Goal: Leave review/rating: Leave review/rating

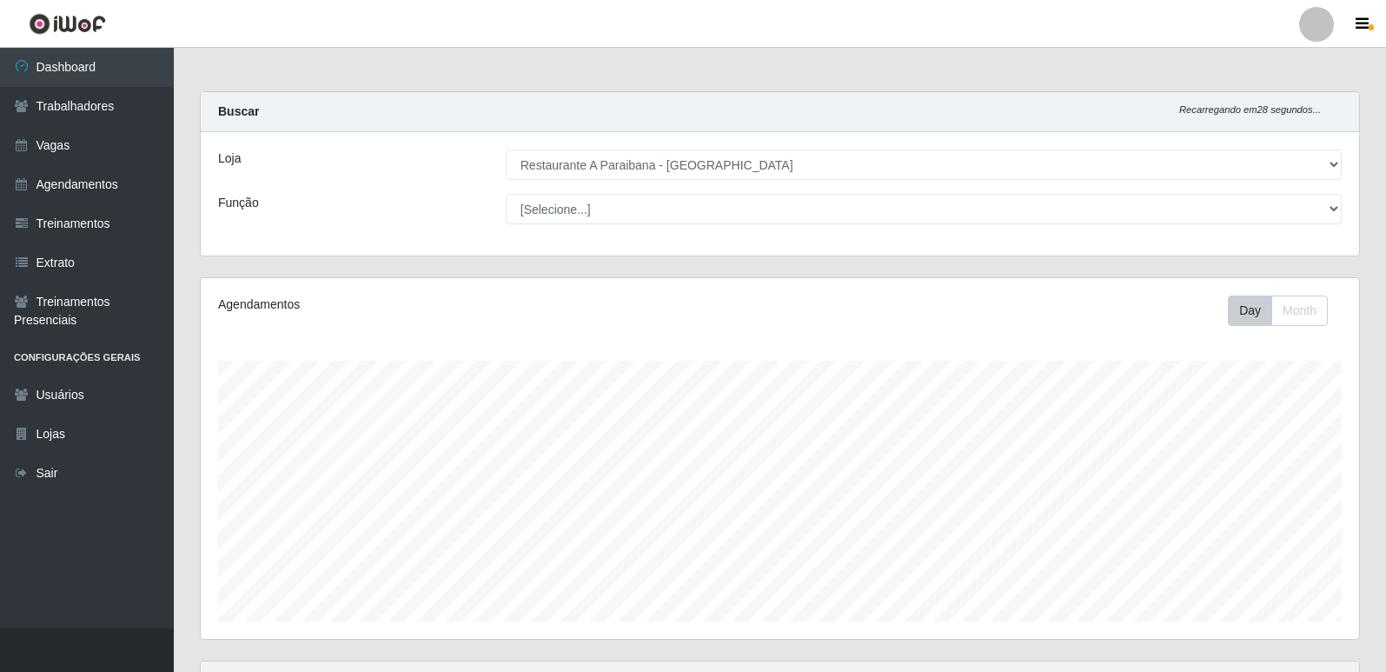
select select "342"
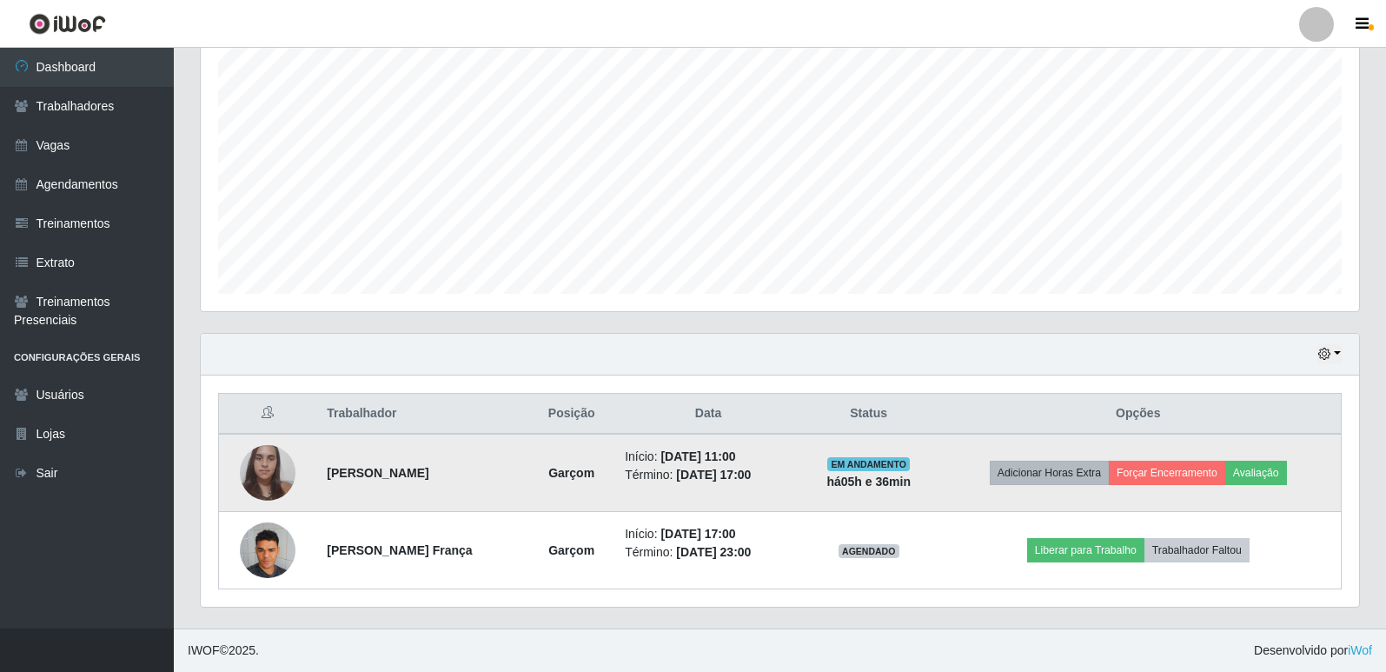
scroll to position [361, 1158]
click at [1283, 478] on button "Avaliação" at bounding box center [1256, 472] width 62 height 24
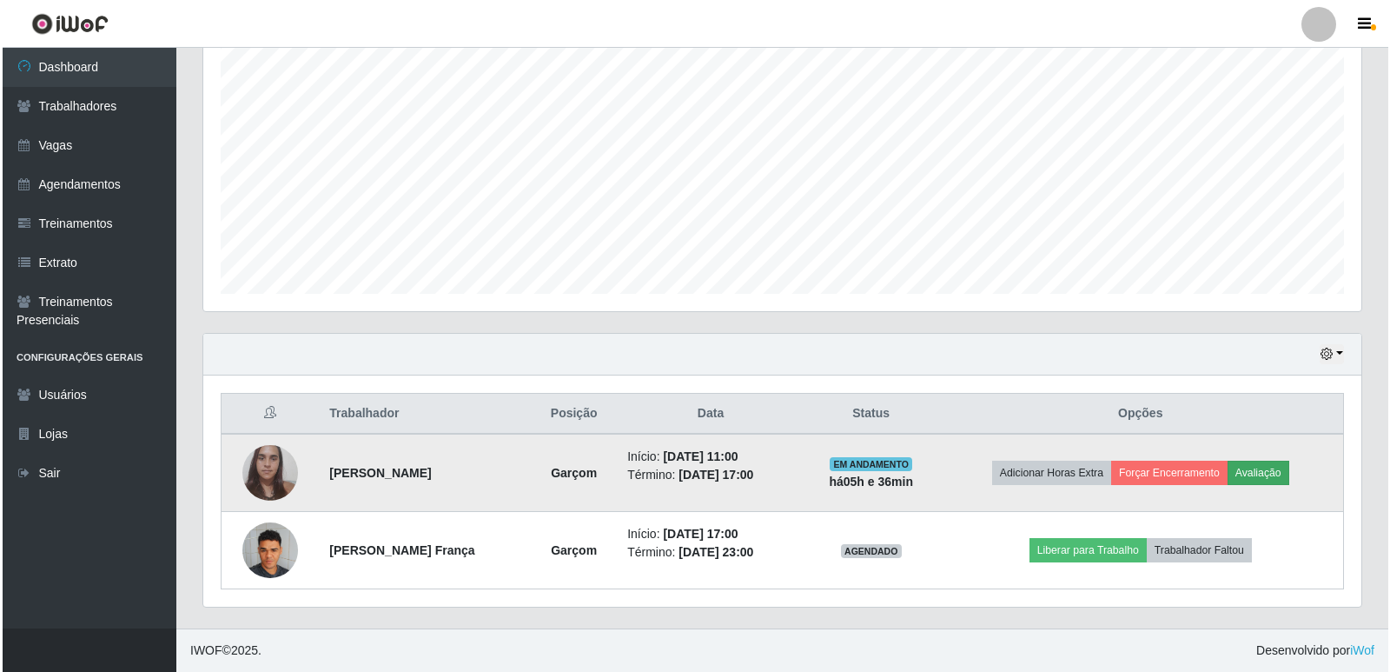
scroll to position [361, 1149]
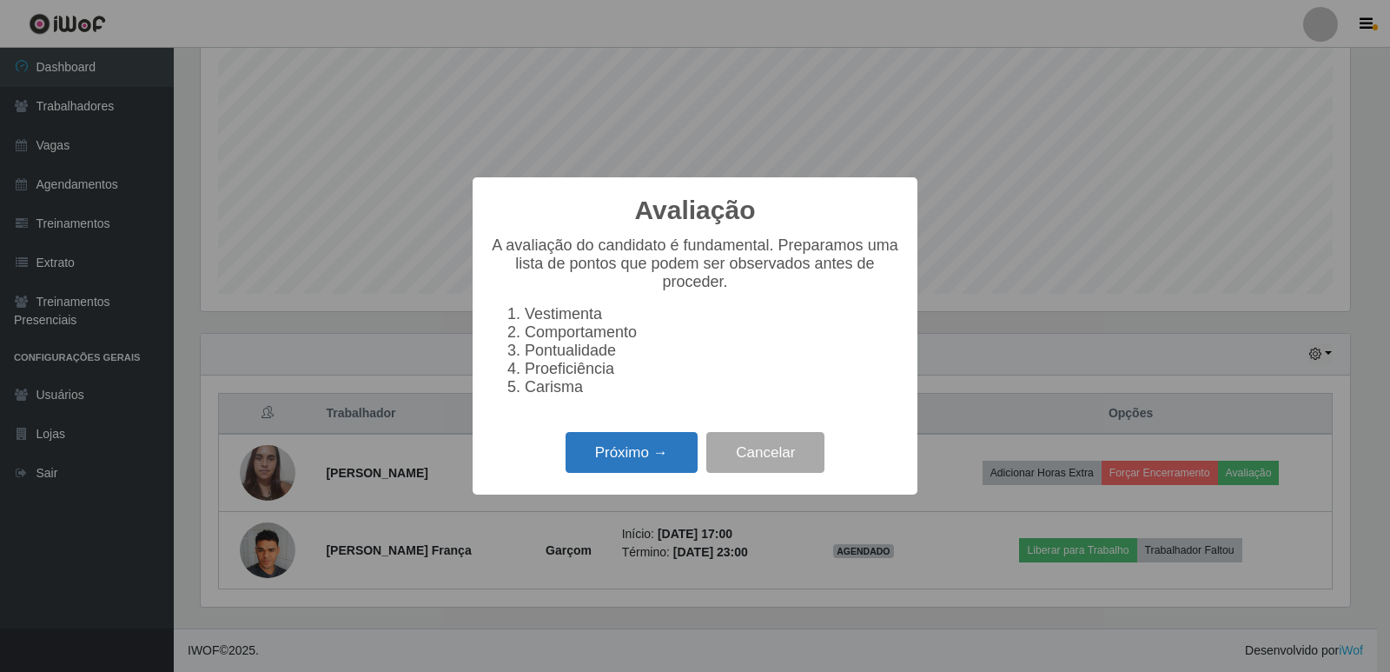
click at [687, 471] on button "Próximo →" at bounding box center [632, 452] width 132 height 41
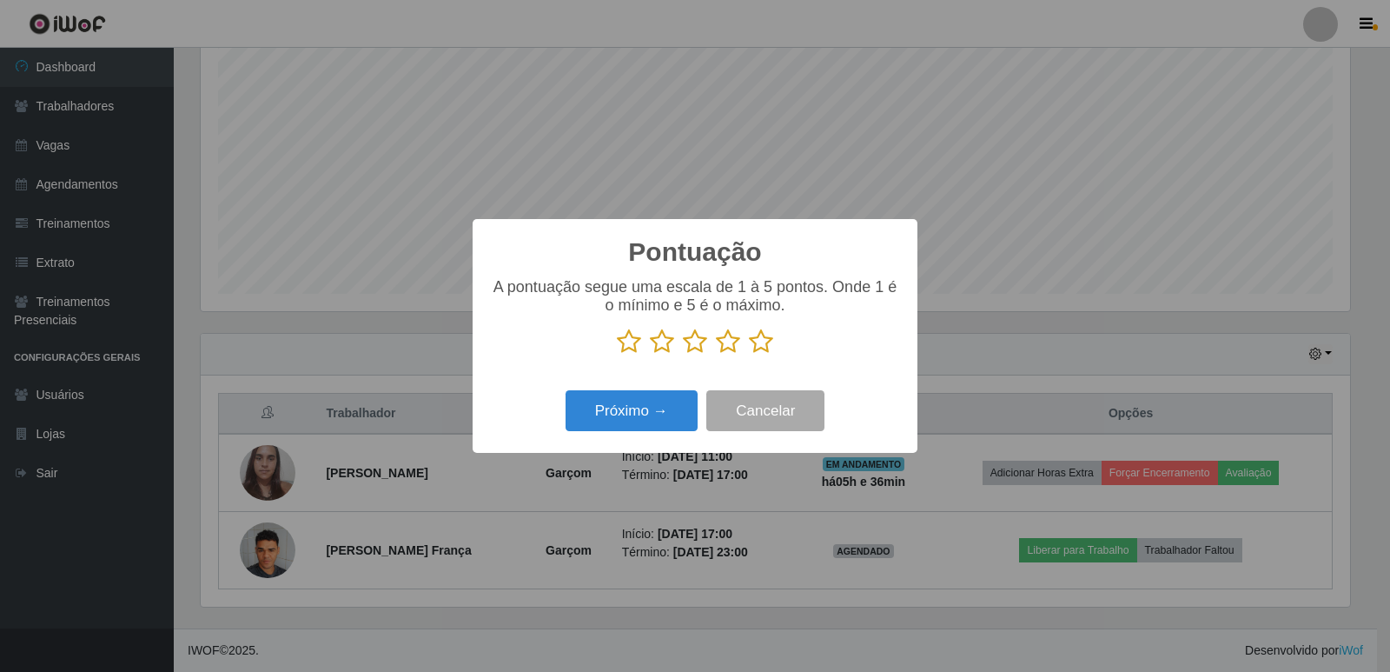
scroll to position [868472, 867683]
click at [766, 343] on icon at bounding box center [761, 341] width 24 height 26
click at [749, 354] on input "radio" at bounding box center [749, 354] width 0 height 0
click at [675, 405] on button "Próximo →" at bounding box center [632, 410] width 132 height 41
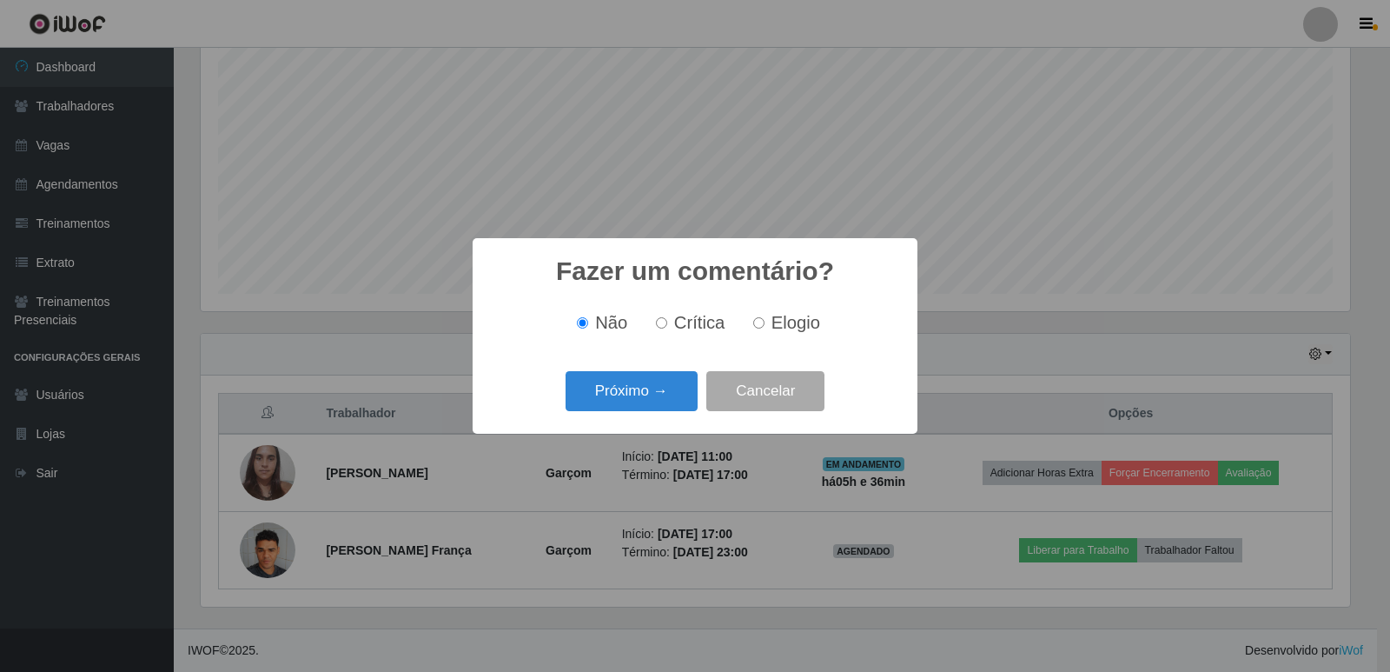
click at [776, 318] on span "Elogio" at bounding box center [796, 322] width 49 height 19
click at [765, 318] on input "Elogio" at bounding box center [758, 322] width 11 height 11
radio input "true"
click at [671, 390] on button "Próximo →" at bounding box center [632, 391] width 132 height 41
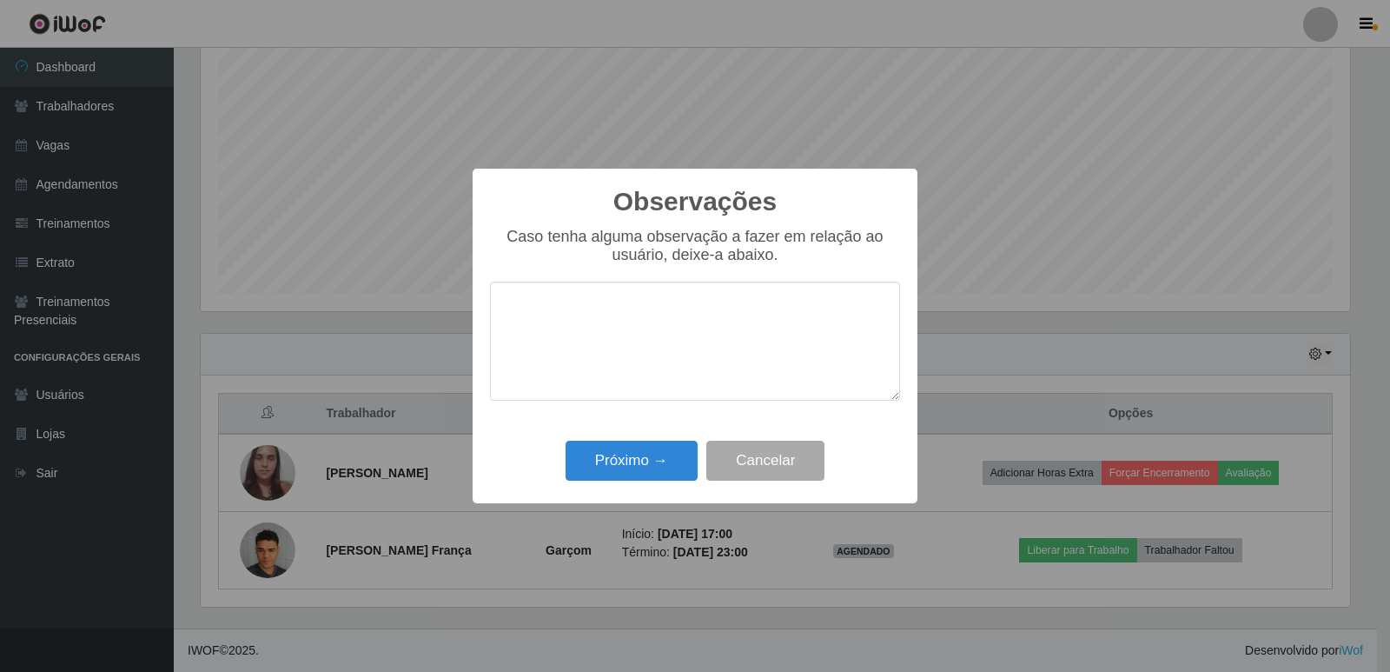
click at [671, 358] on textarea at bounding box center [695, 341] width 410 height 119
type textarea "otima funcionaria"
click at [666, 459] on button "Próximo →" at bounding box center [632, 460] width 132 height 41
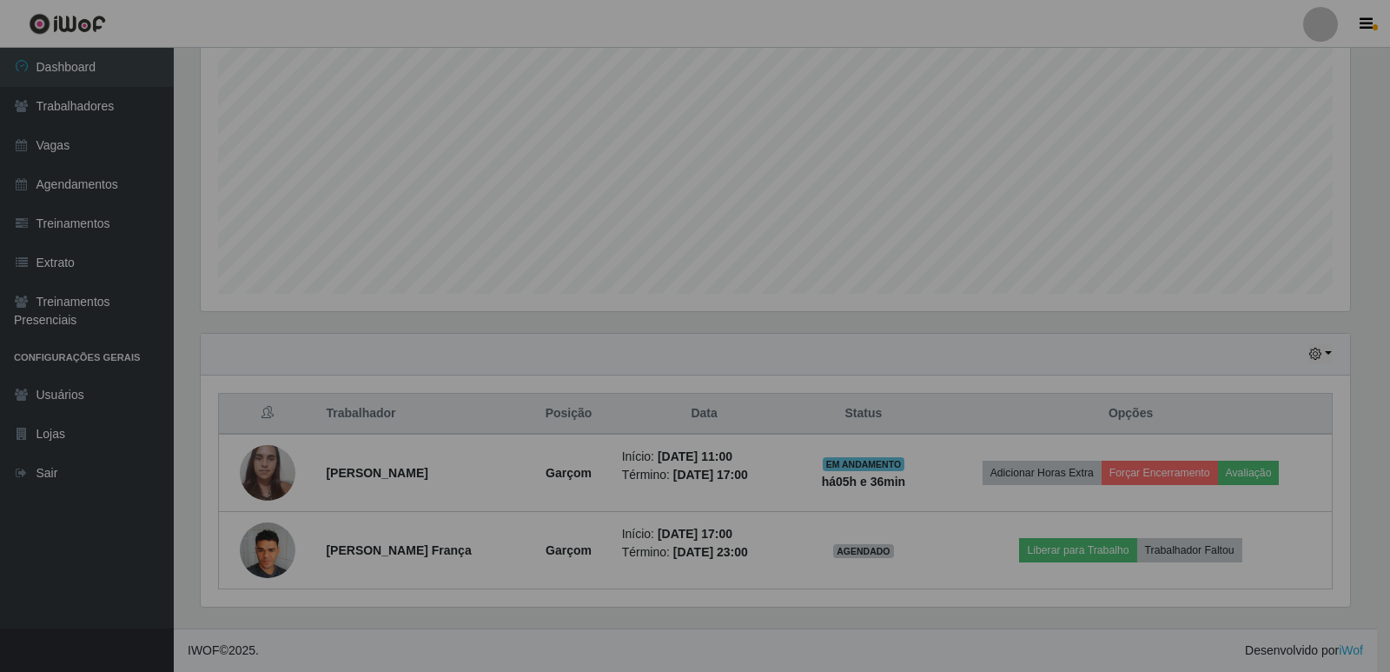
scroll to position [361, 1158]
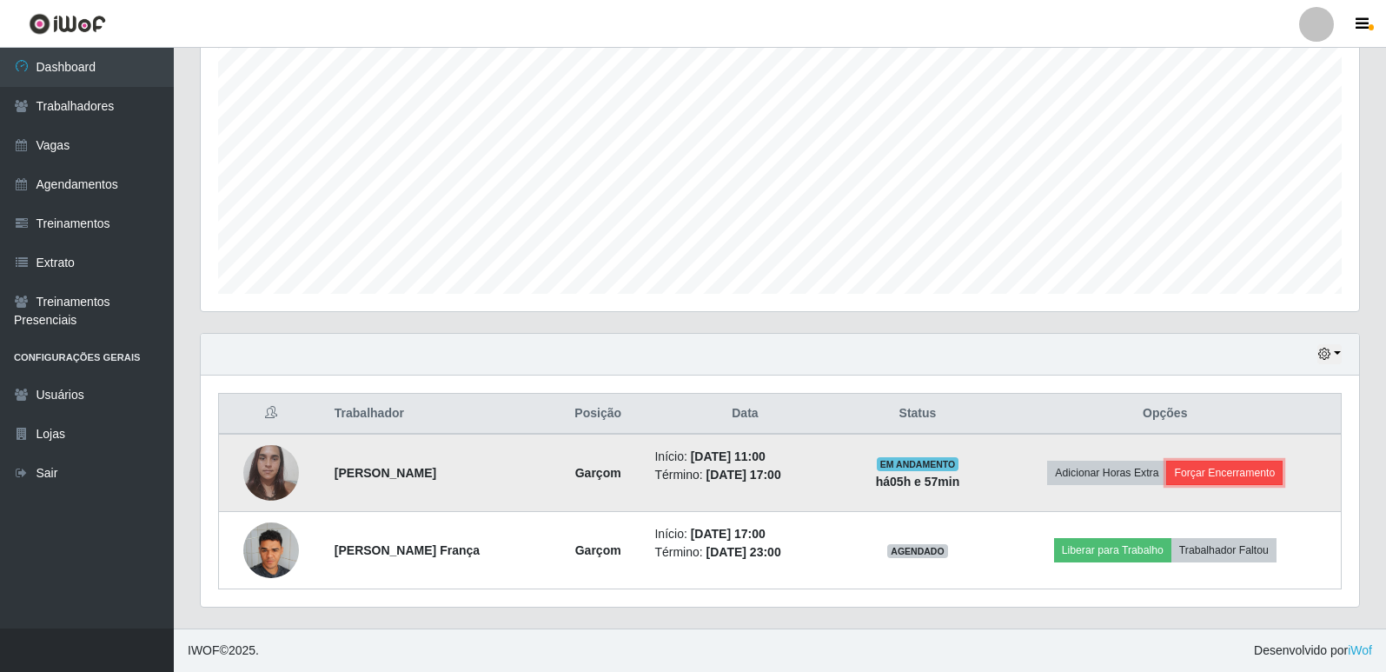
click at [1217, 467] on button "Forçar Encerramento" at bounding box center [1224, 472] width 116 height 24
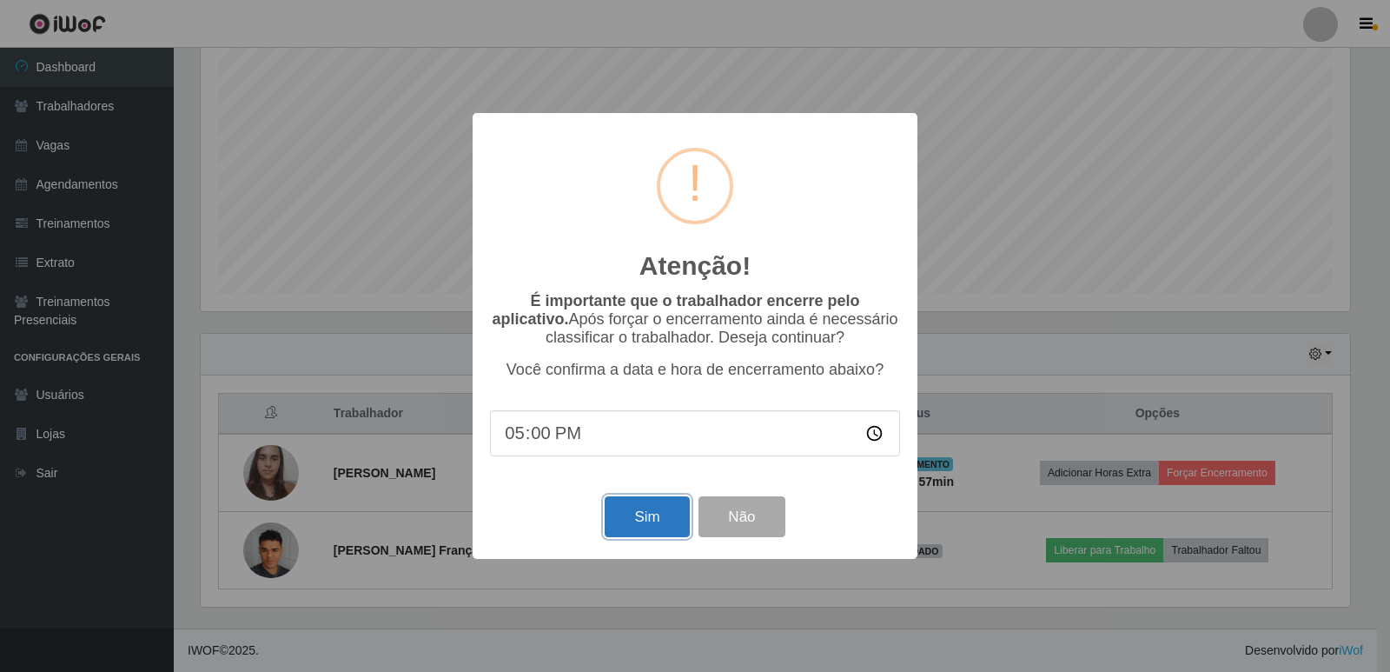
click at [678, 520] on button "Sim" at bounding box center [647, 516] width 84 height 41
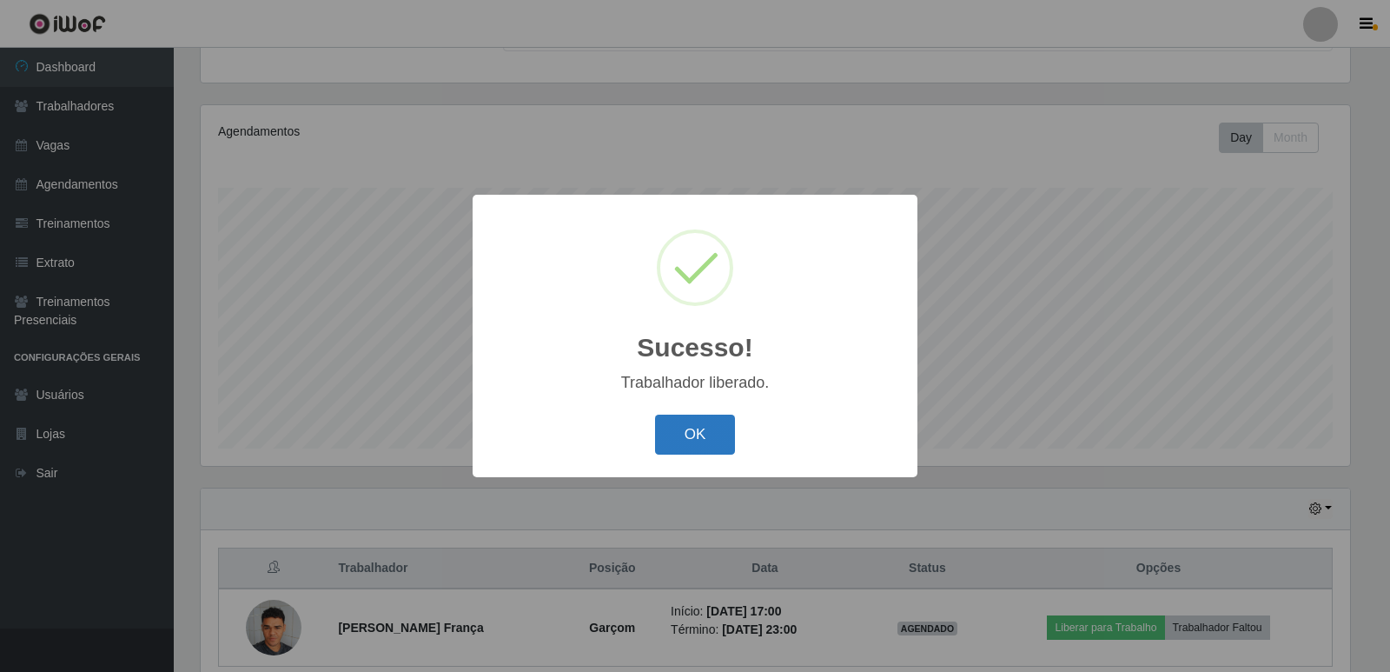
click at [705, 436] on button "OK" at bounding box center [695, 434] width 81 height 41
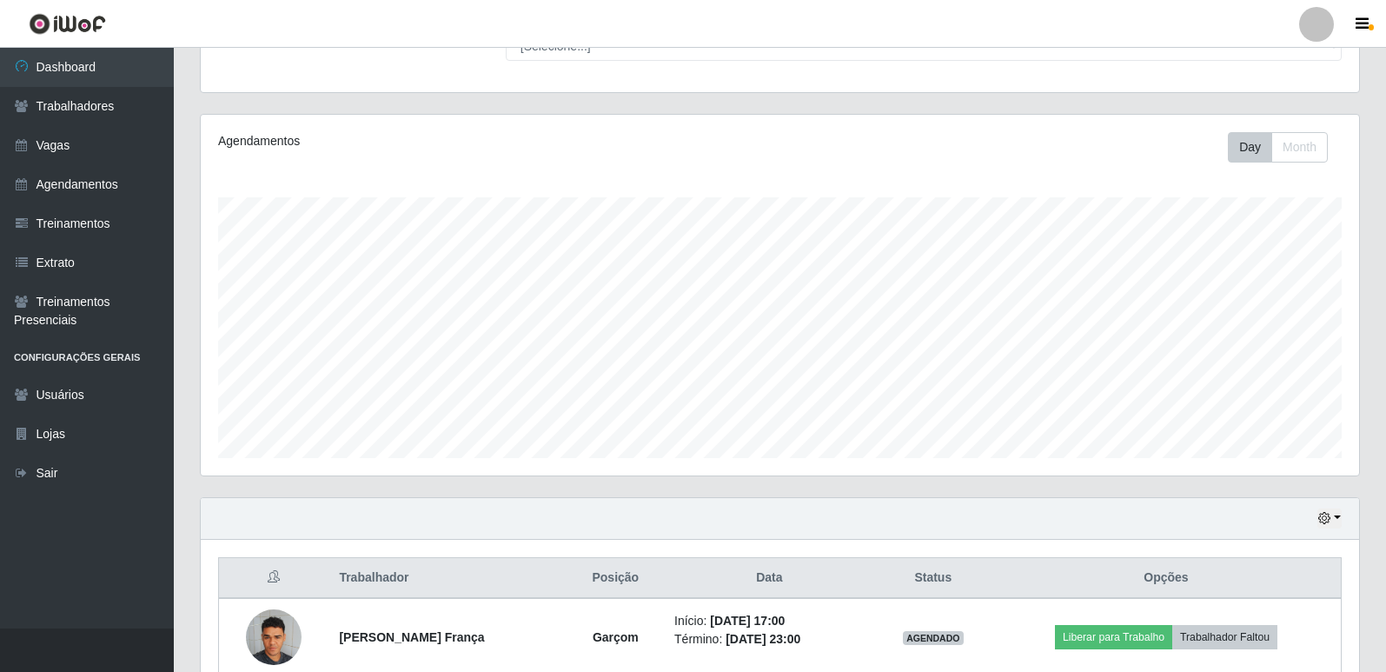
scroll to position [250, 0]
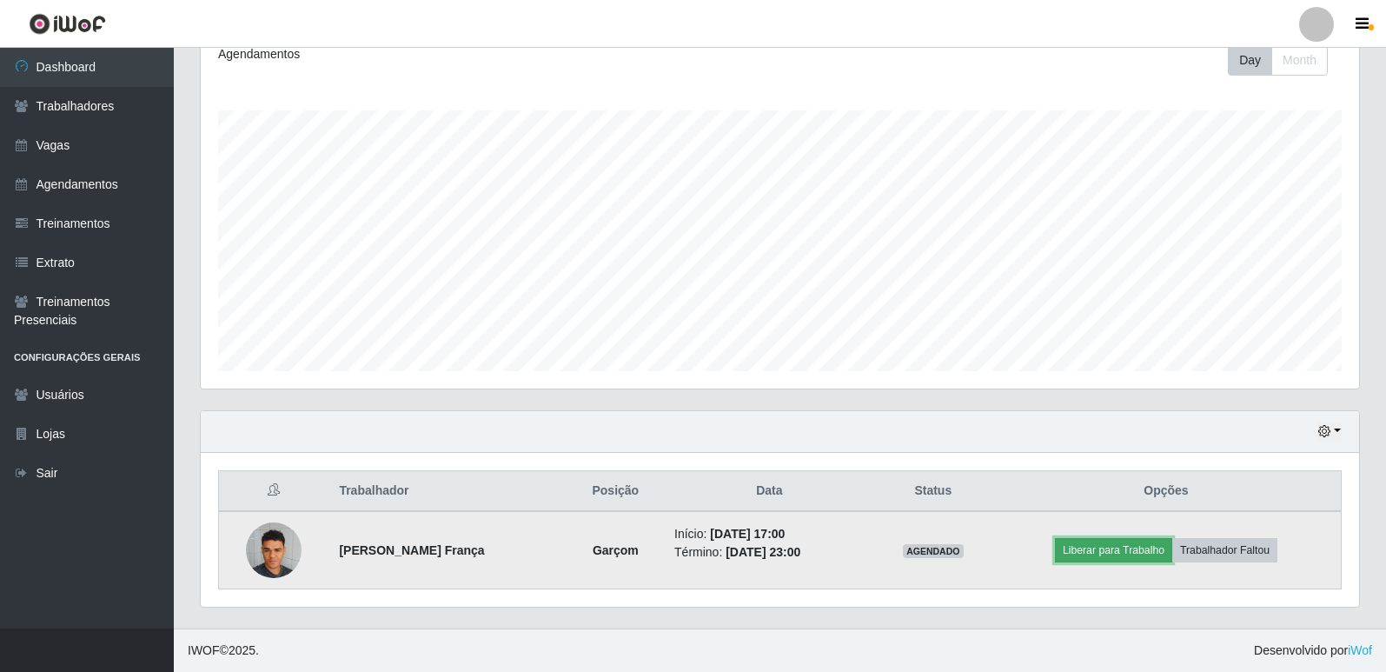
click at [1117, 556] on button "Liberar para Trabalho" at bounding box center [1113, 550] width 117 height 24
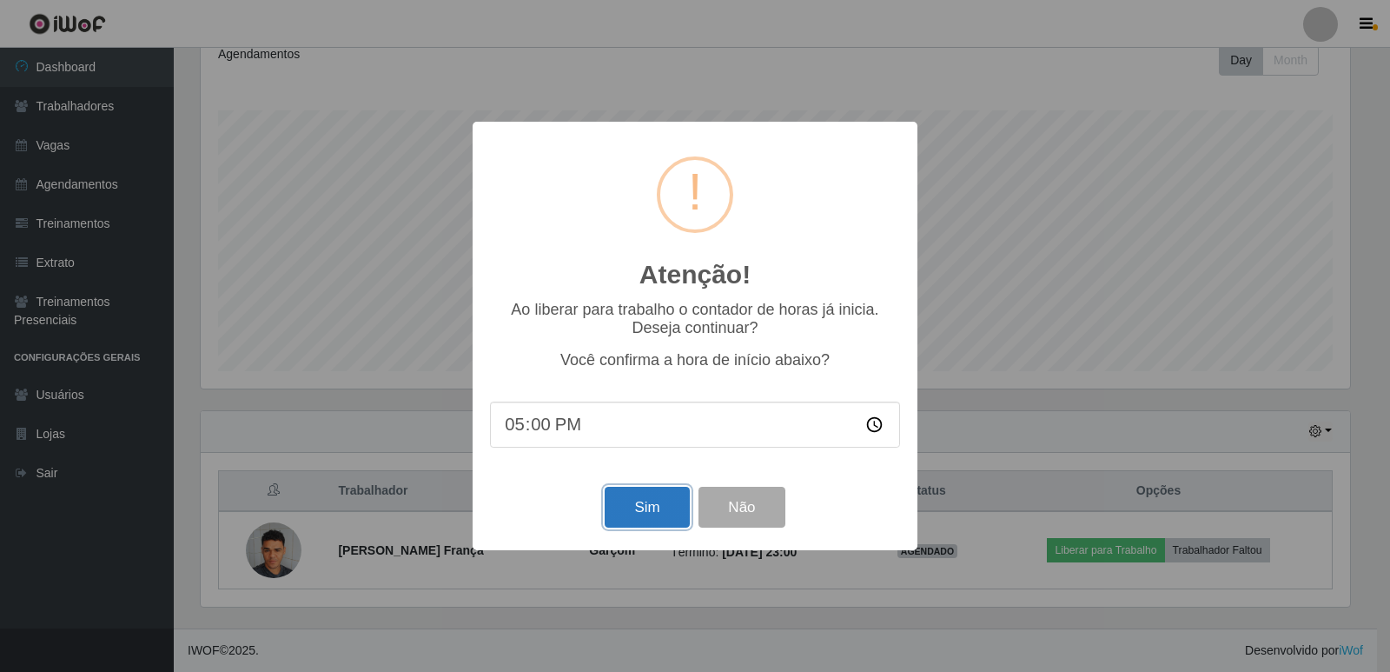
click at [624, 508] on button "Sim" at bounding box center [647, 507] width 84 height 41
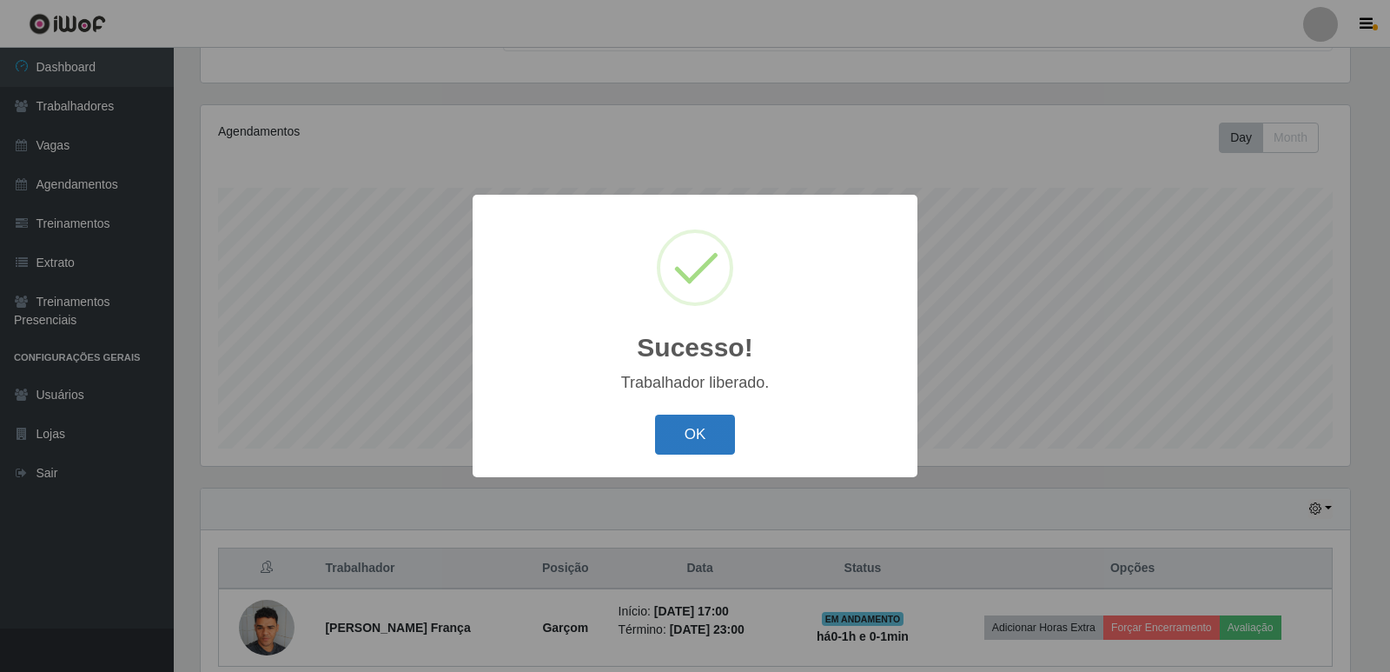
click at [673, 427] on button "OK" at bounding box center [695, 434] width 81 height 41
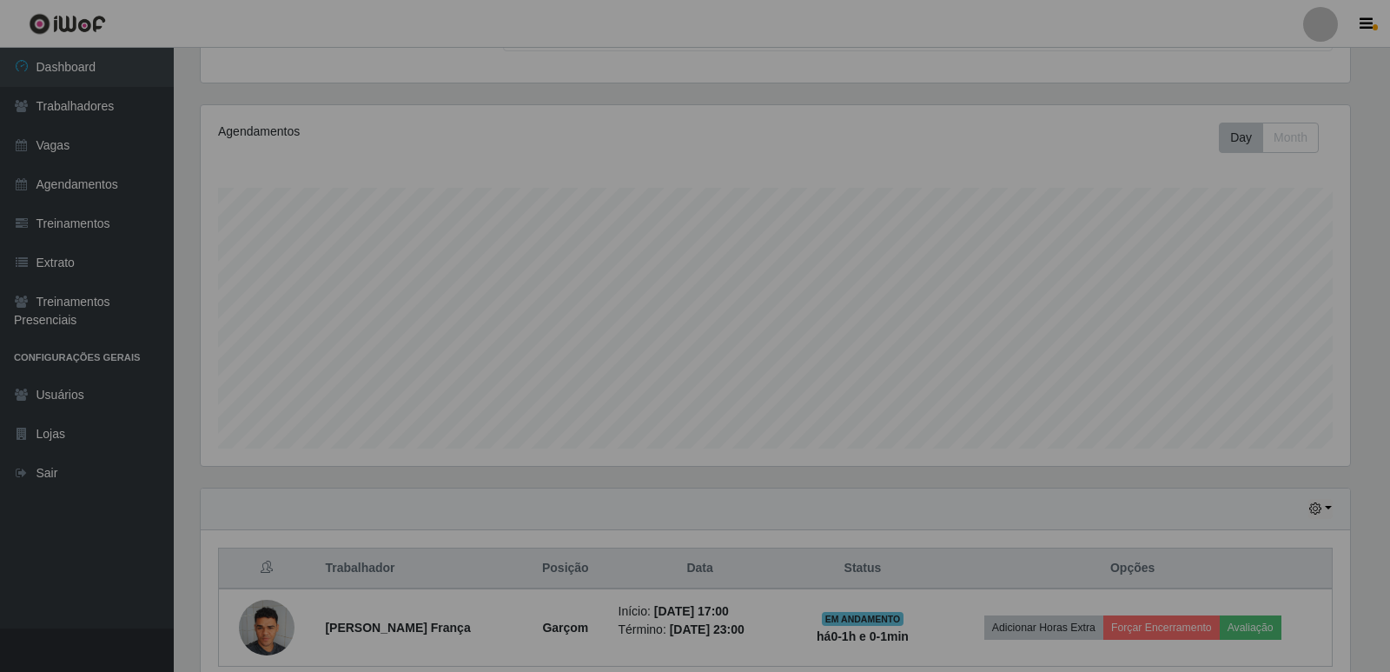
scroll to position [361, 1158]
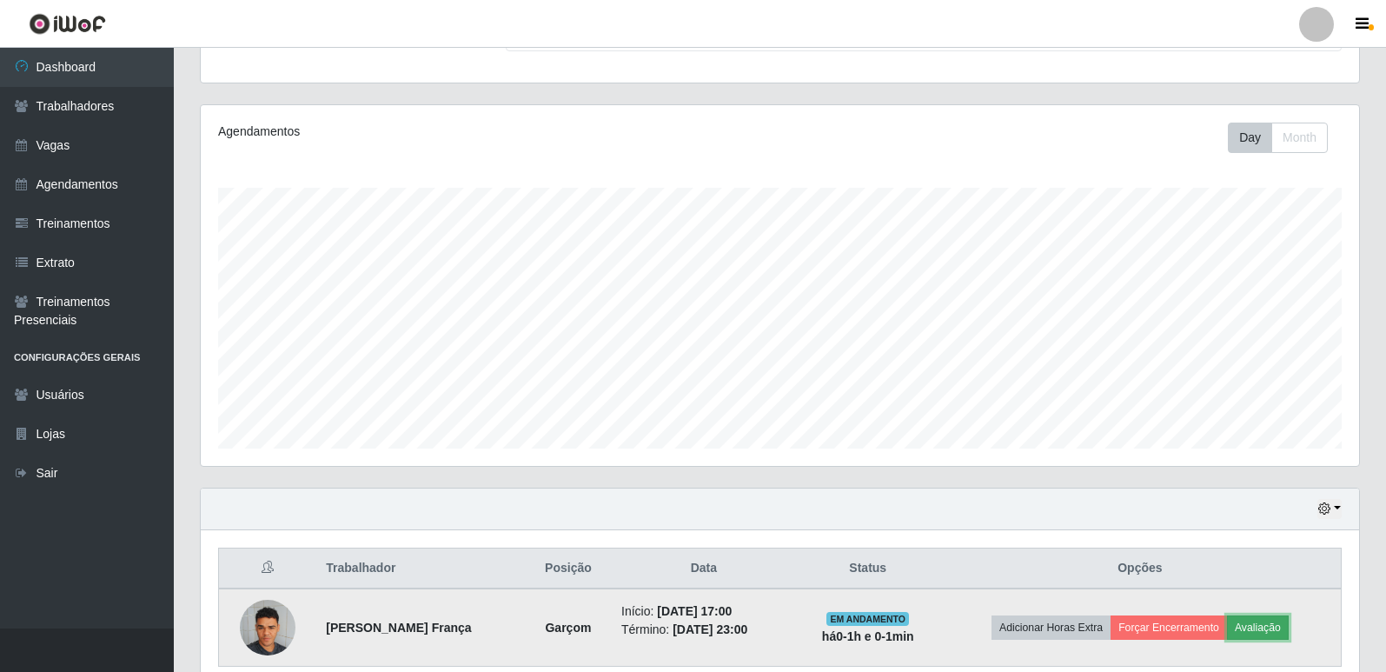
click at [1273, 631] on button "Avaliação" at bounding box center [1258, 627] width 62 height 24
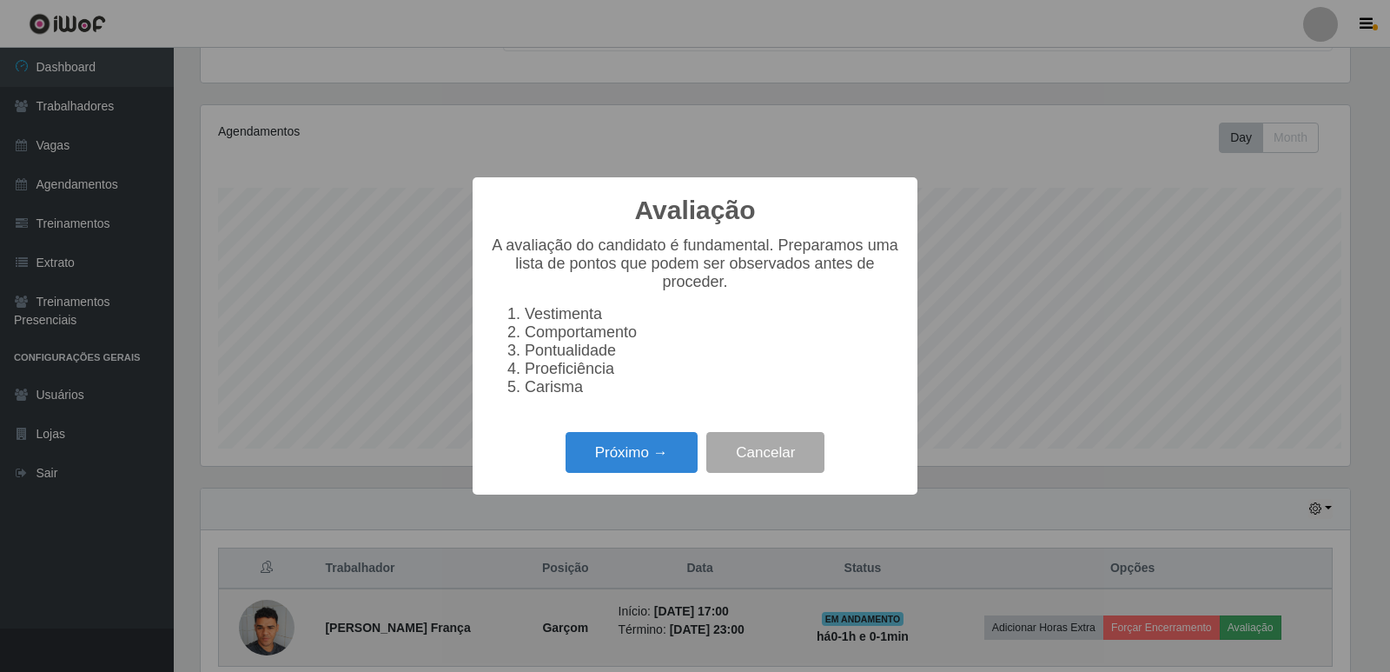
scroll to position [361, 1149]
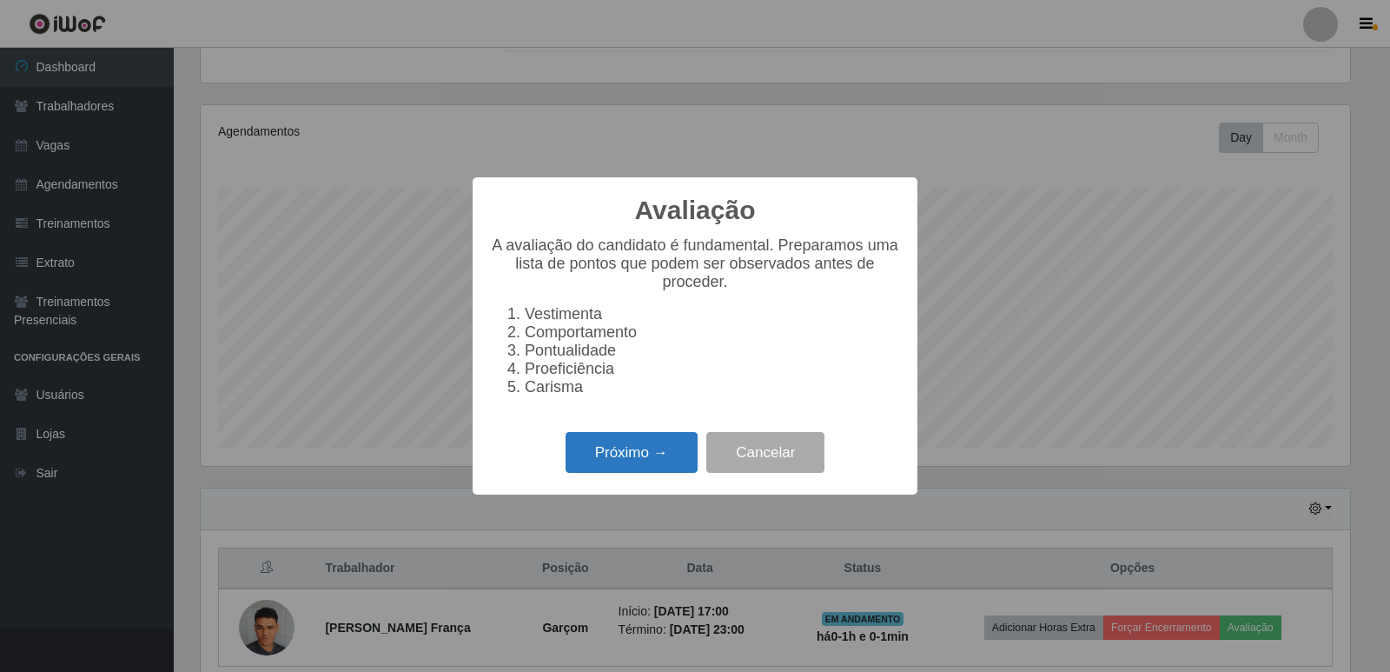
click at [646, 471] on button "Próximo →" at bounding box center [632, 452] width 132 height 41
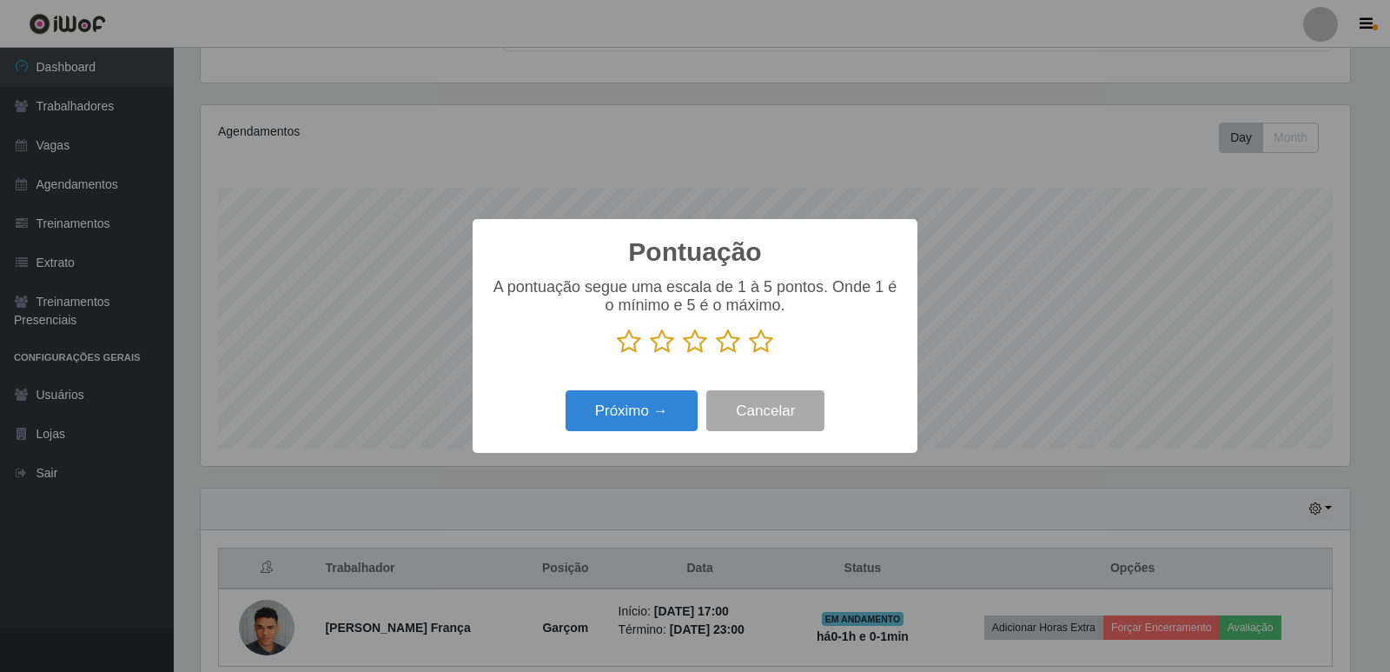
scroll to position [868472, 867683]
click at [752, 345] on icon at bounding box center [761, 341] width 24 height 26
click at [749, 354] on input "radio" at bounding box center [749, 354] width 0 height 0
click at [660, 416] on button "Próximo →" at bounding box center [632, 410] width 132 height 41
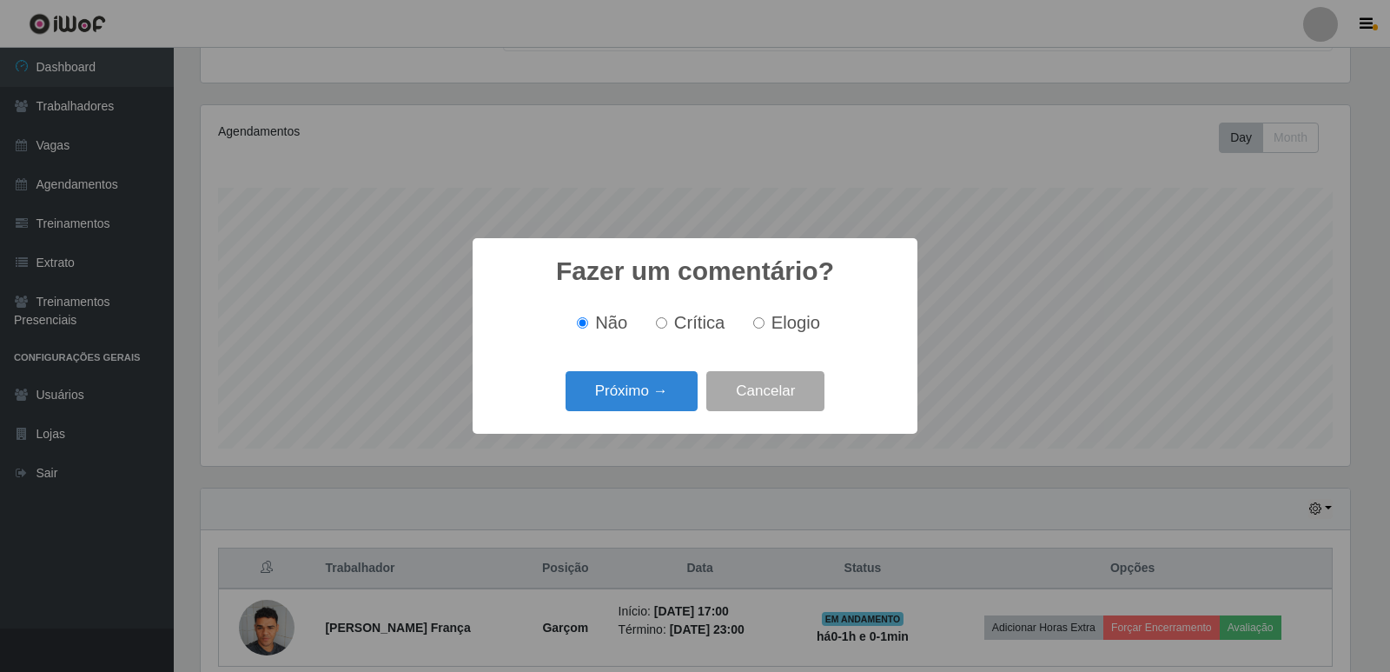
click at [758, 324] on input "Elogio" at bounding box center [758, 322] width 11 height 11
radio input "true"
click at [679, 394] on button "Próximo →" at bounding box center [632, 391] width 132 height 41
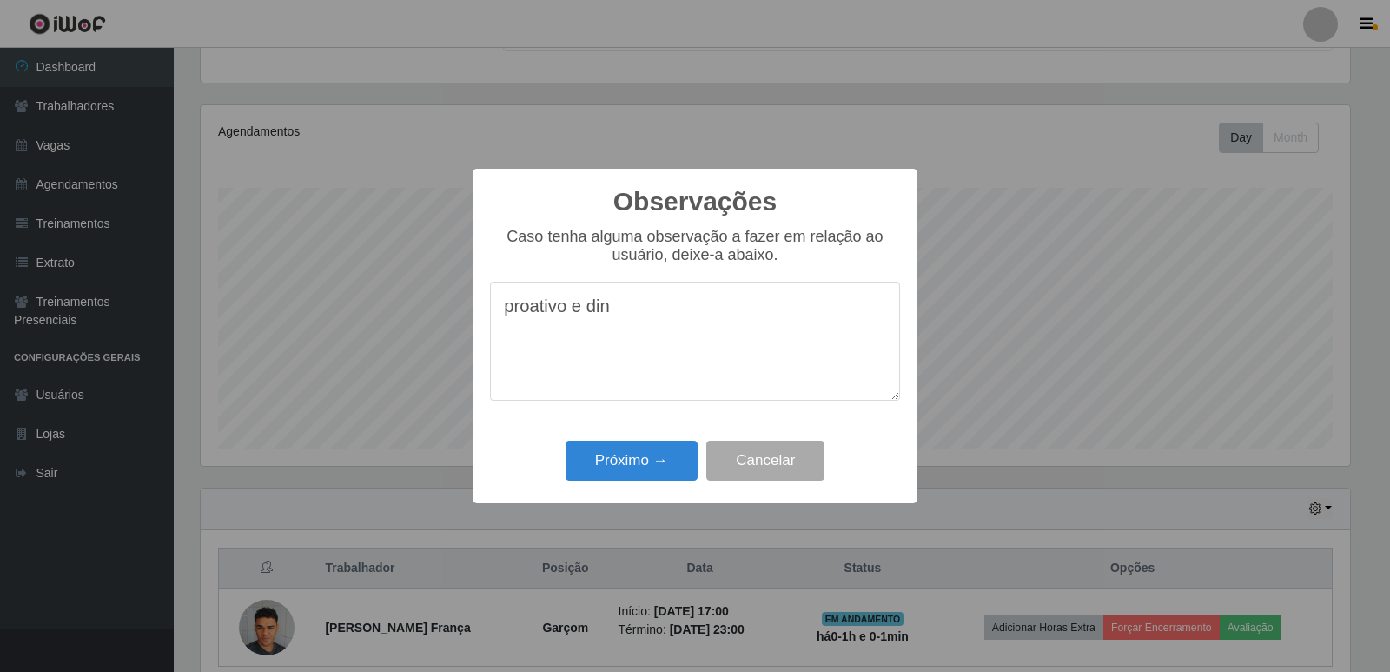
click at [674, 380] on textarea "proativo e din" at bounding box center [695, 341] width 410 height 119
type textarea "~"
click at [674, 380] on textarea "PROATIVO E DIN" at bounding box center [695, 341] width 410 height 119
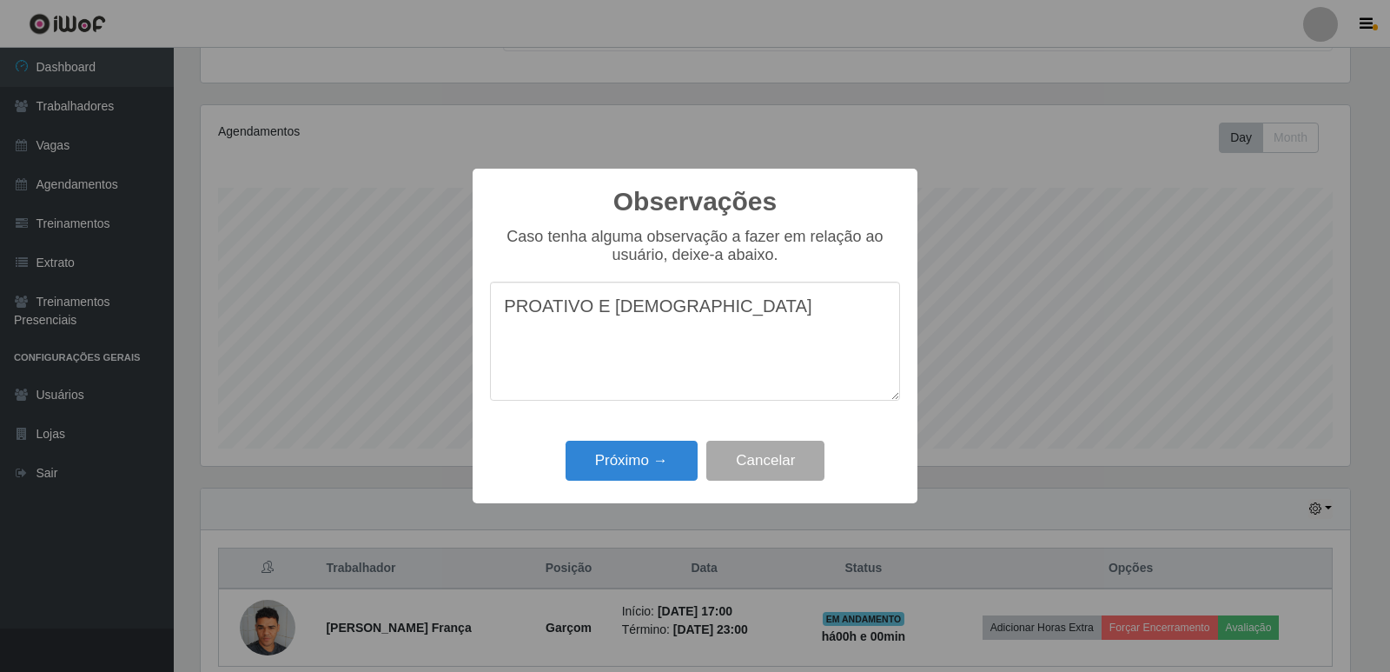
click at [670, 381] on textarea "PROATIVO E [DEMOGRAPHIC_DATA]" at bounding box center [695, 341] width 410 height 119
type textarea "proativo e dinâmico"
click at [665, 469] on button "Próximo →" at bounding box center [632, 460] width 132 height 41
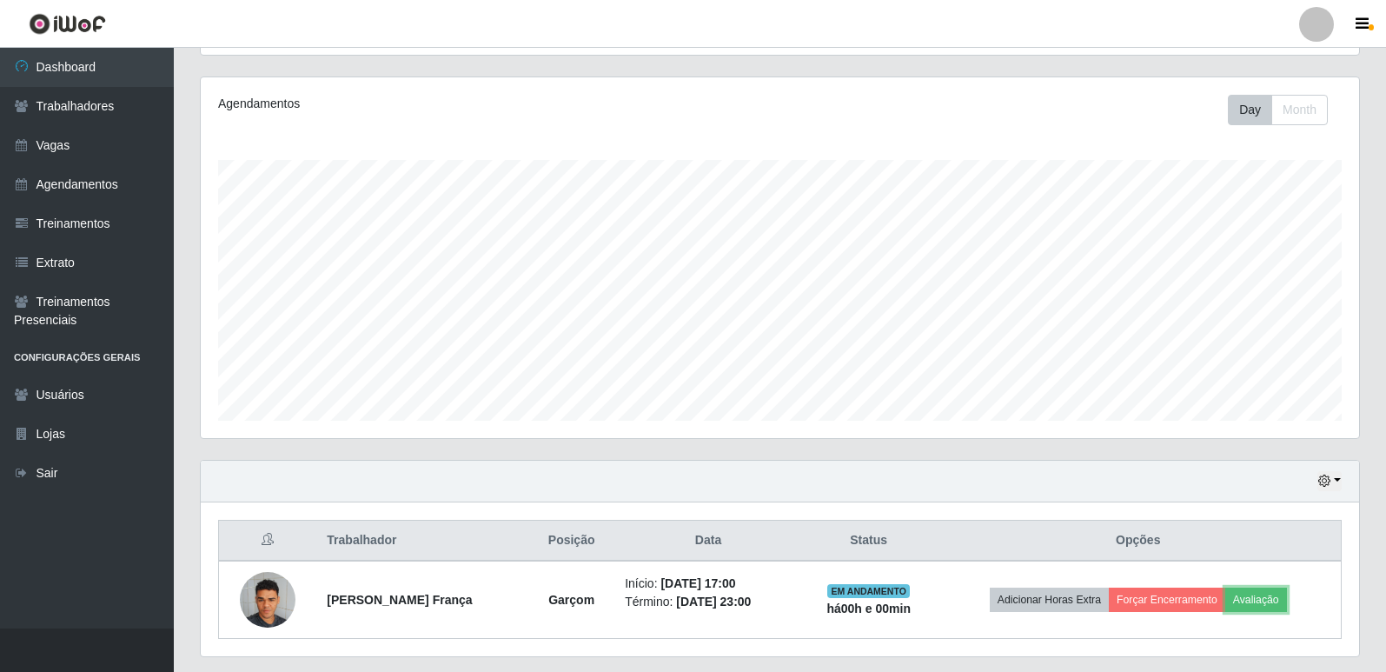
scroll to position [250, 0]
